Goal: Find specific page/section: Find specific page/section

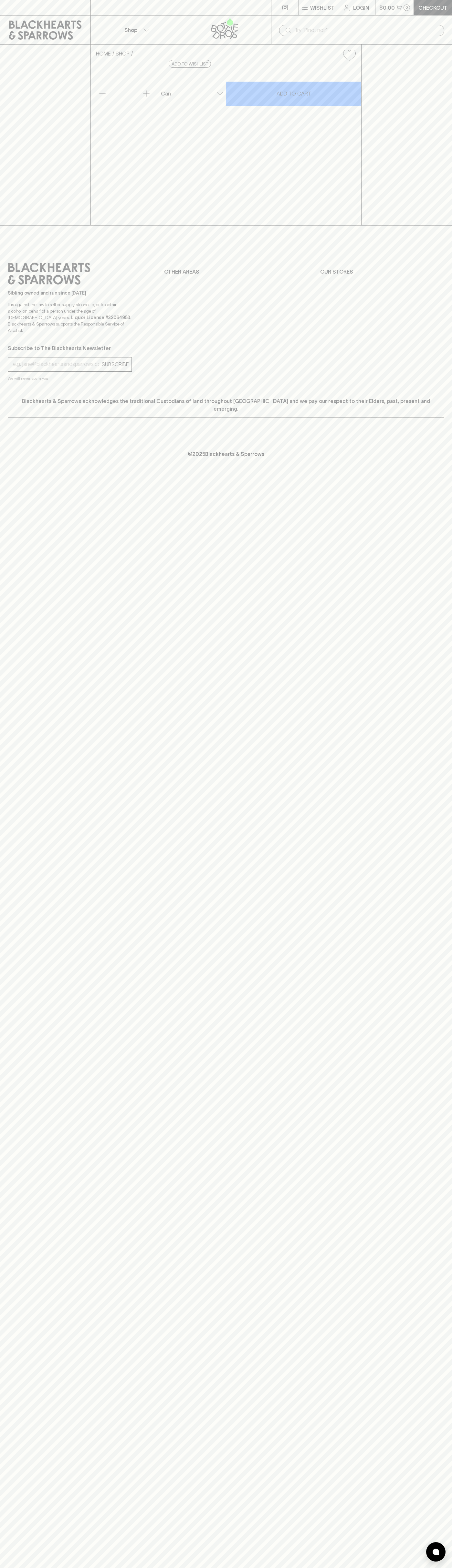
click at [185, 0] on div at bounding box center [180, 7] width 181 height 15
click at [437, 907] on div "Wishlist Login $0.00 0 Checkout Shop ​ HOME SHOP Bodriggy Utropia Pale Ale $5.5…" at bounding box center [226, 784] width 452 height 1568
click at [63, 1567] on html "Wishlist Login $0.00 0 Checkout Shop ​ HOME SHOP Bodriggy Utropia Pale Ale $5.5…" at bounding box center [226, 784] width 452 height 1568
click at [17, 1124] on div "Wishlist Login $0.00 0 Checkout Shop ​ HOME SHOP Bodriggy Utropia Pale Ale $5.5…" at bounding box center [226, 784] width 452 height 1568
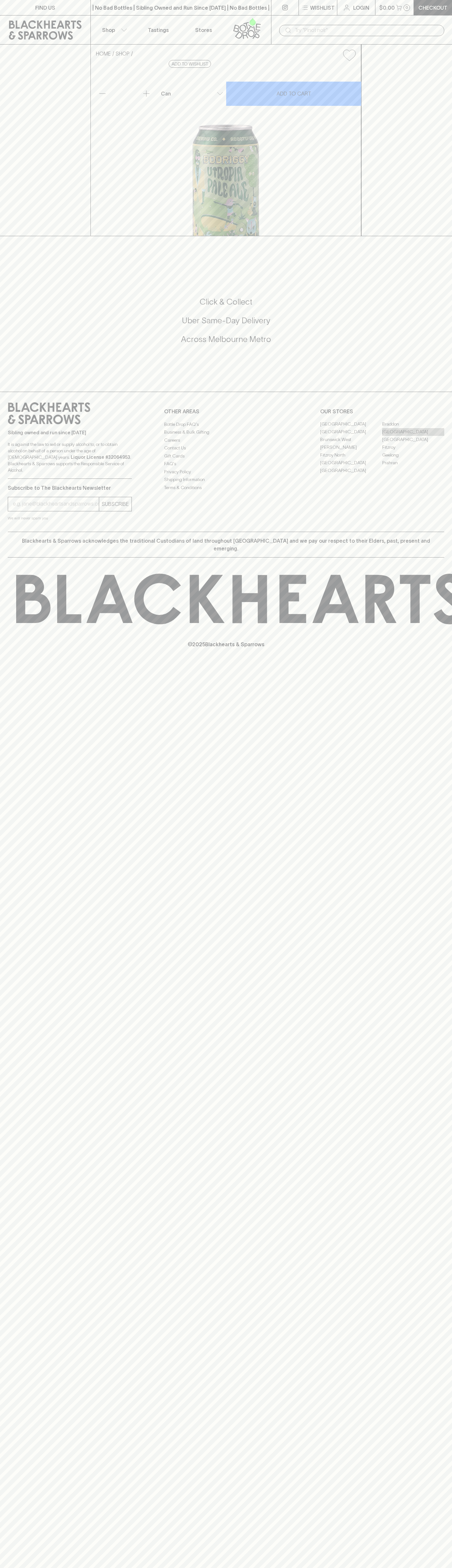
click at [413, 436] on link "[GEOGRAPHIC_DATA]" at bounding box center [413, 432] width 62 height 8
